Goal: Find contact information: Find contact information

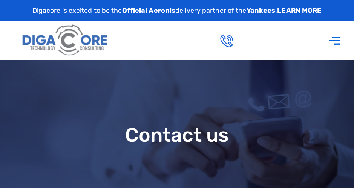
click at [336, 43] on icon "Menu Toggle" at bounding box center [334, 40] width 13 height 13
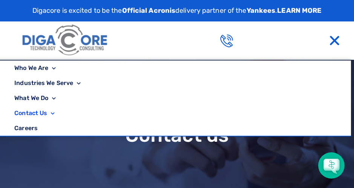
click at [46, 112] on link "Contact Us" at bounding box center [174, 113] width 354 height 15
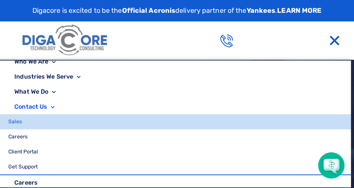
scroll to position [9, 0]
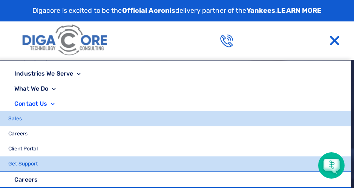
click at [27, 162] on link "Get Support" at bounding box center [174, 164] width 354 height 15
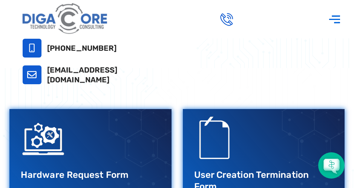
scroll to position [264, 0]
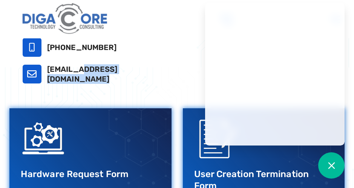
drag, startPoint x: 142, startPoint y: 76, endPoint x: 47, endPoint y: 74, distance: 94.6
click at [47, 74] on h3 "[EMAIL_ADDRESS][DOMAIN_NAME]" at bounding box center [94, 74] width 95 height 20
copy link "[EMAIL_ADDRESS][DOMAIN_NAME]"
